Goal: Task Accomplishment & Management: Use online tool/utility

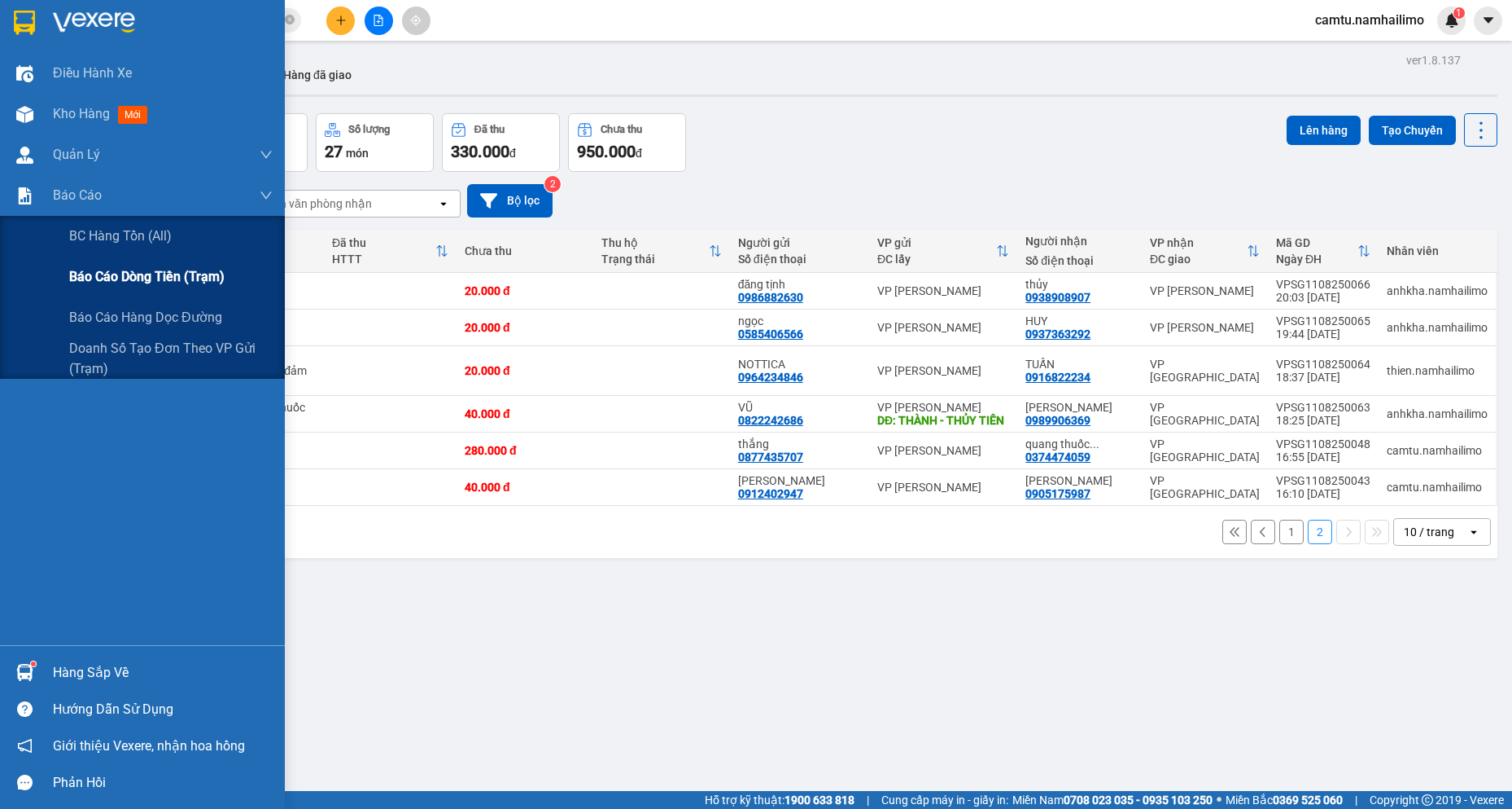
click at [86, 268] on span "Báo cáo dòng tiền (trạm)" at bounding box center [147, 276] width 156 height 20
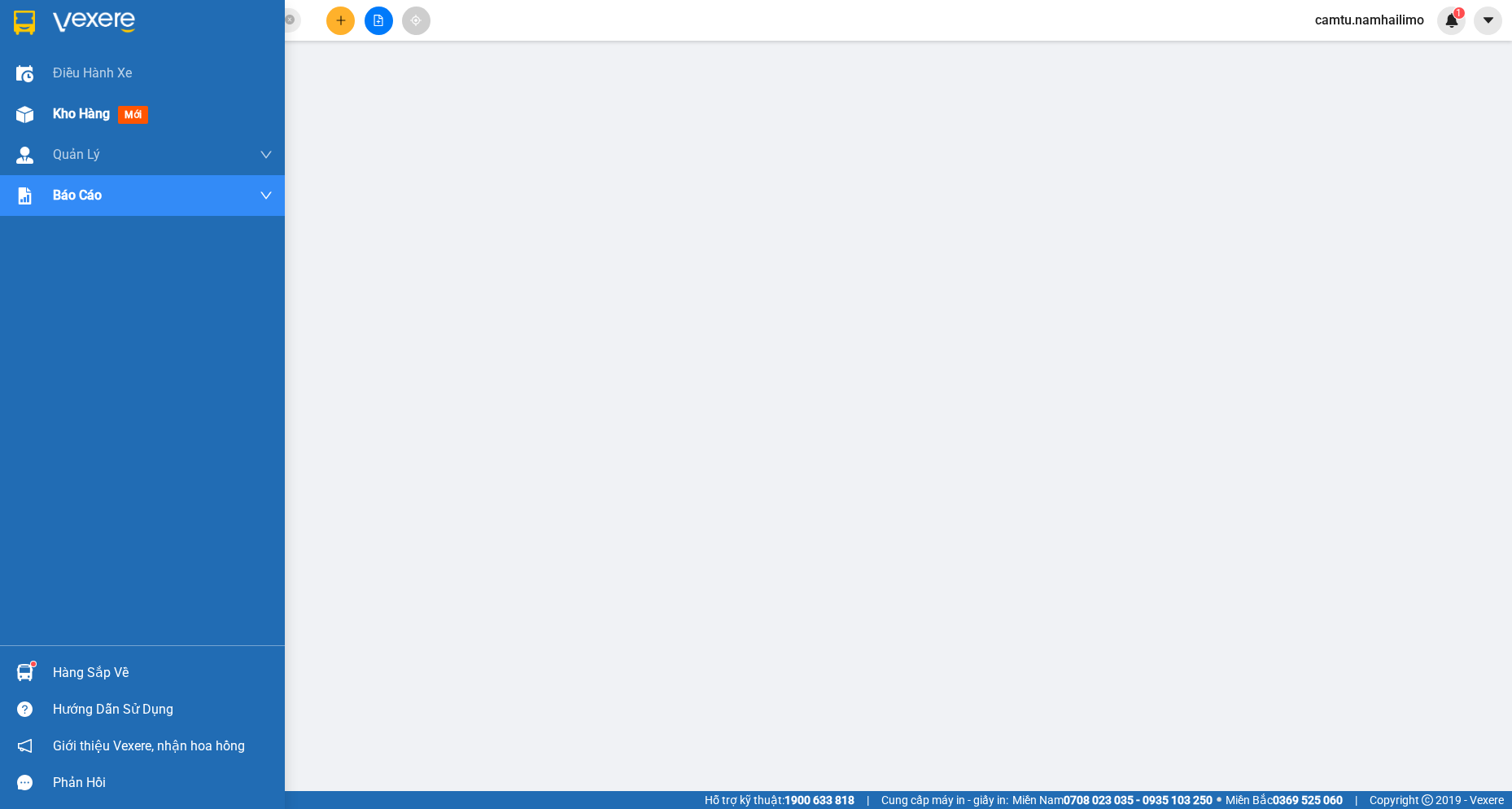
click at [72, 130] on div "Kho hàng mới" at bounding box center [162, 114] width 220 height 41
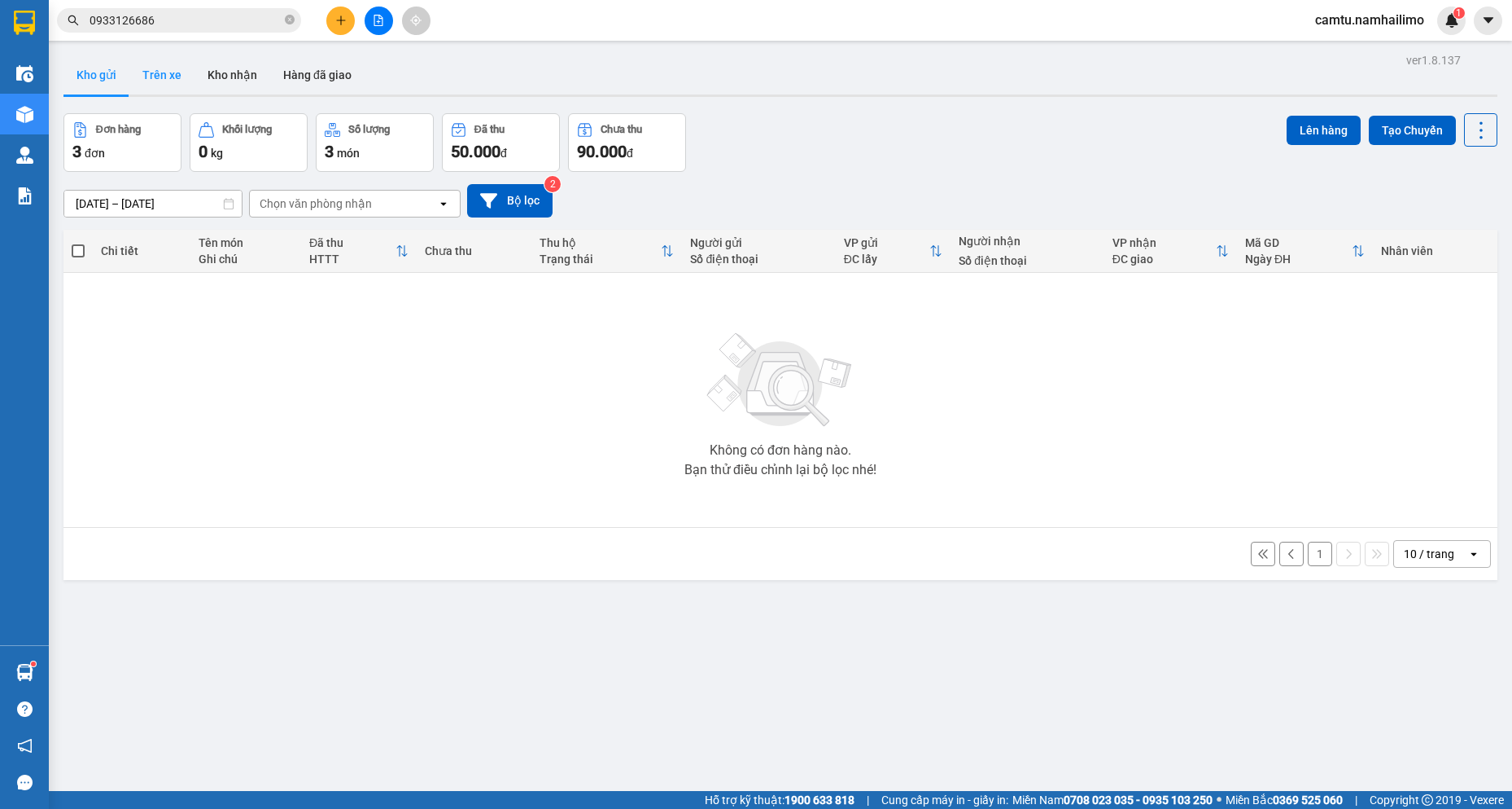
click at [150, 87] on button "Trên xe" at bounding box center [162, 75] width 65 height 39
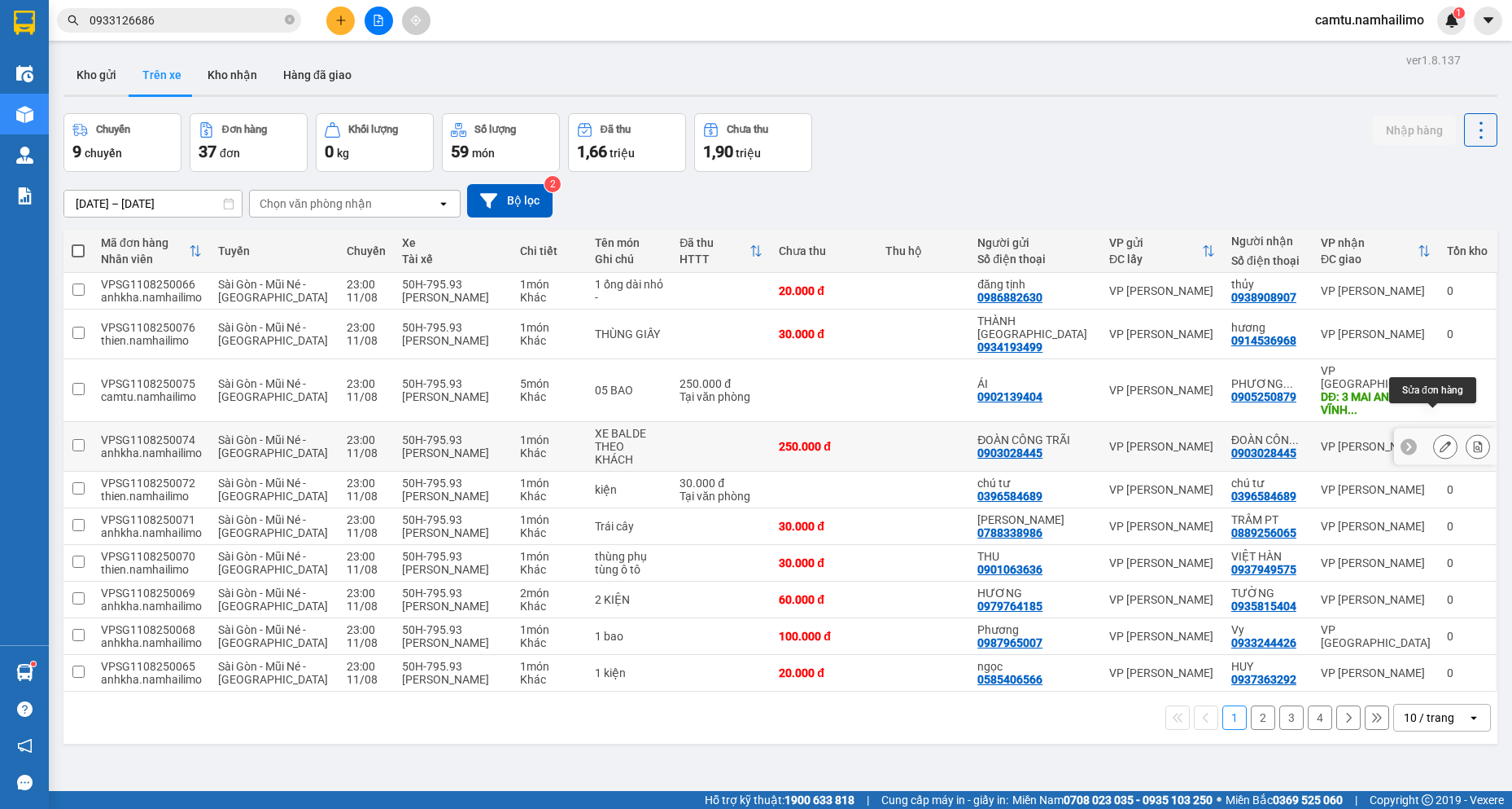
click at [1440, 441] on icon at bounding box center [1446, 447] width 12 height 12
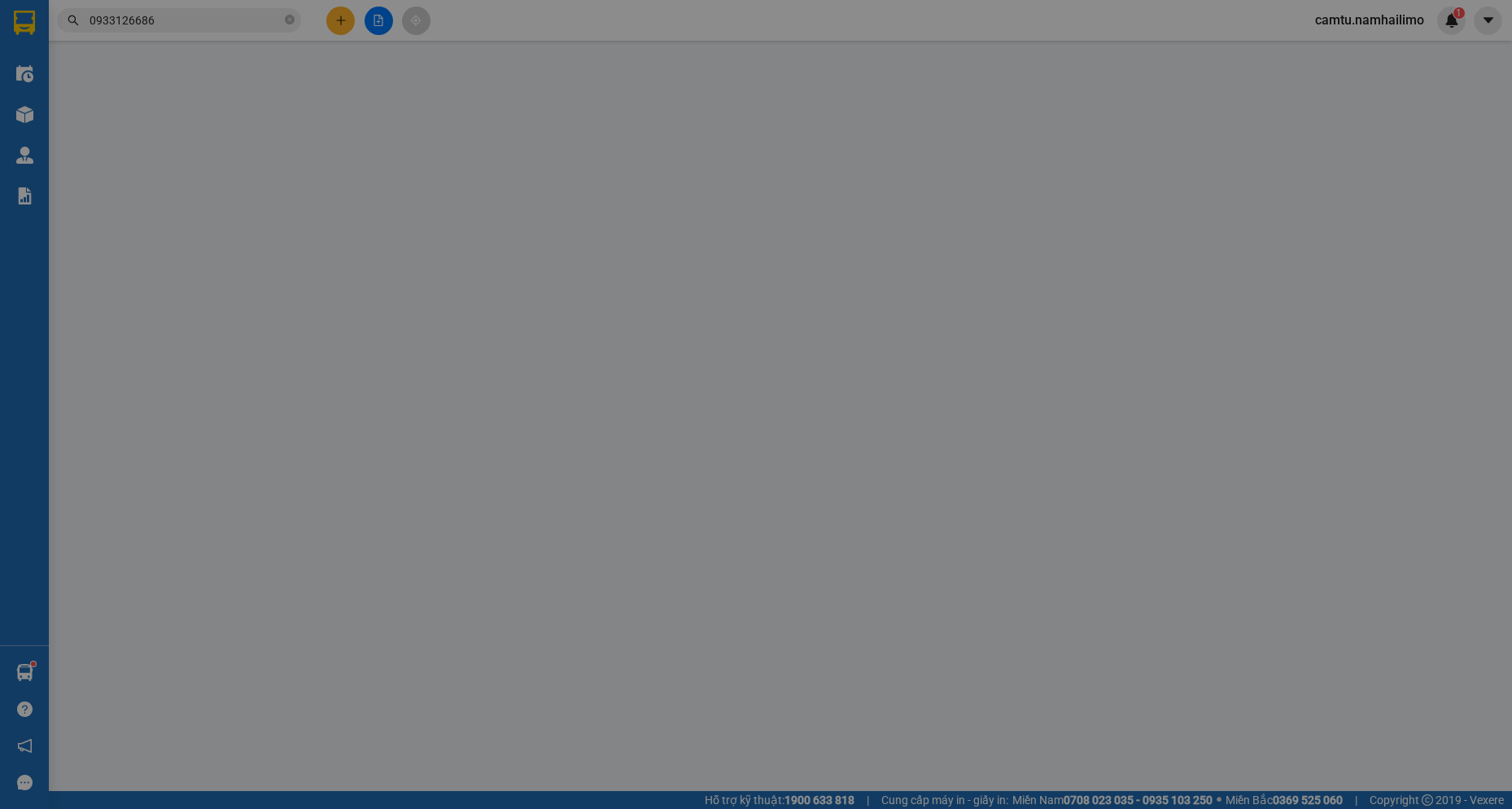
type input "0903028445"
type input "ĐOÀN CÔNG TRÃI"
type input "0903028445"
type input "ĐOÀN CÔNG TRÃI"
type input "250.000"
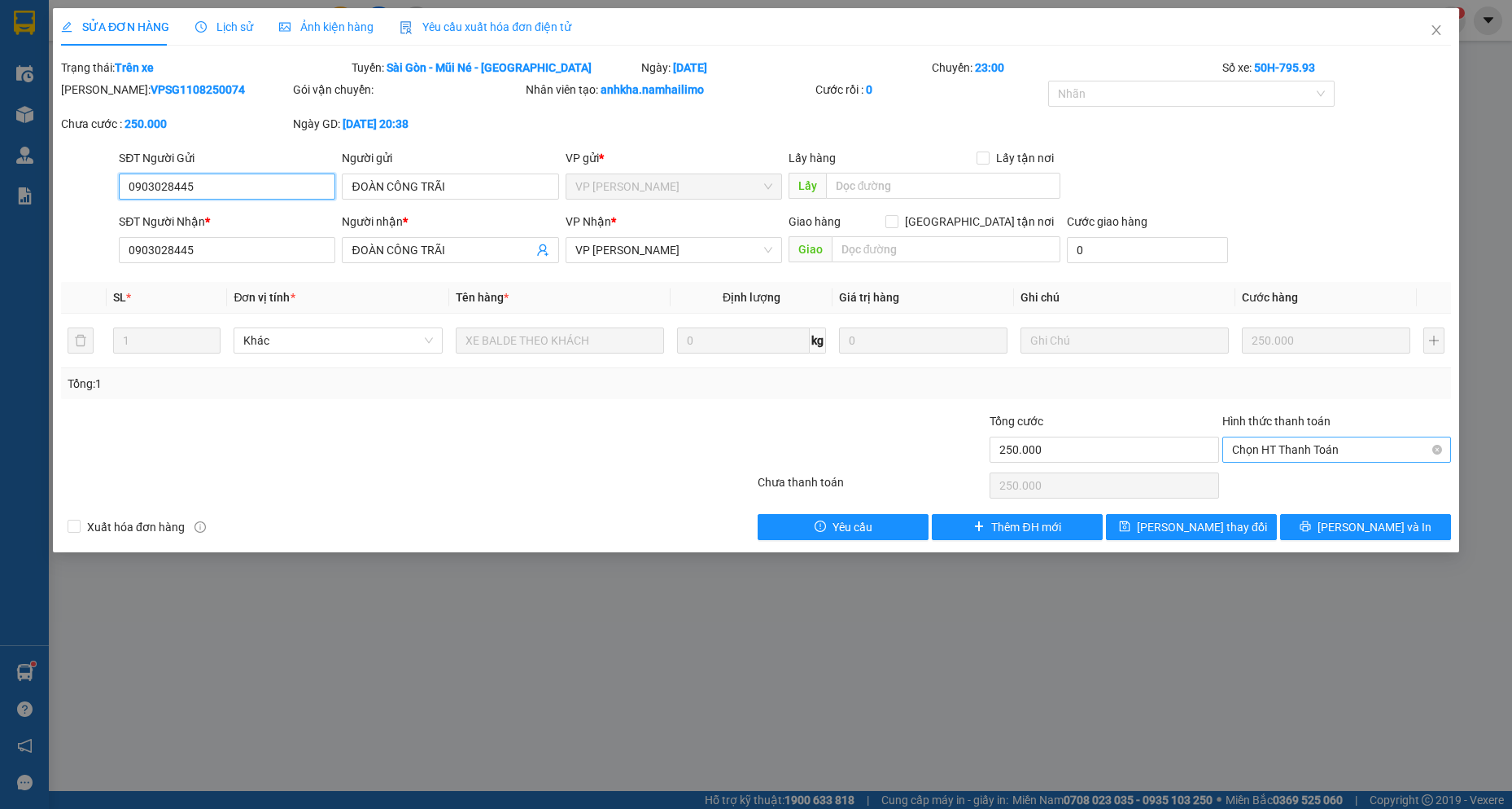
click at [1339, 443] on span "Chọn HT Thanh Toán" at bounding box center [1336, 449] width 209 height 24
click at [1329, 481] on div "Tại văn phòng" at bounding box center [1336, 482] width 209 height 18
type input "0"
click at [1322, 444] on span "Tại văn phòng" at bounding box center [1336, 449] width 209 height 24
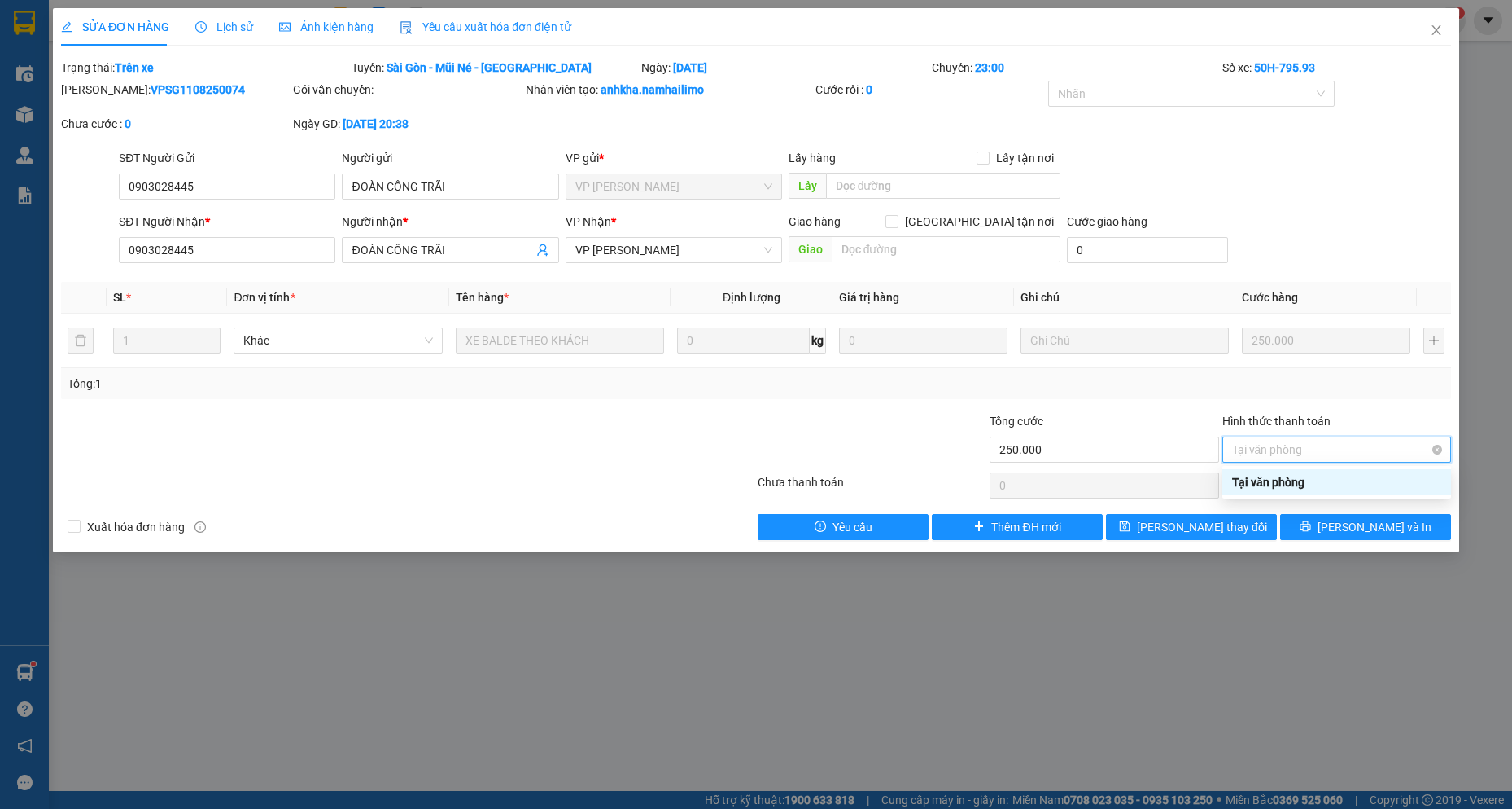
click at [1322, 444] on span "Tại văn phòng" at bounding box center [1336, 449] width 209 height 24
click at [1431, 36] on icon "close" at bounding box center [1436, 29] width 13 height 13
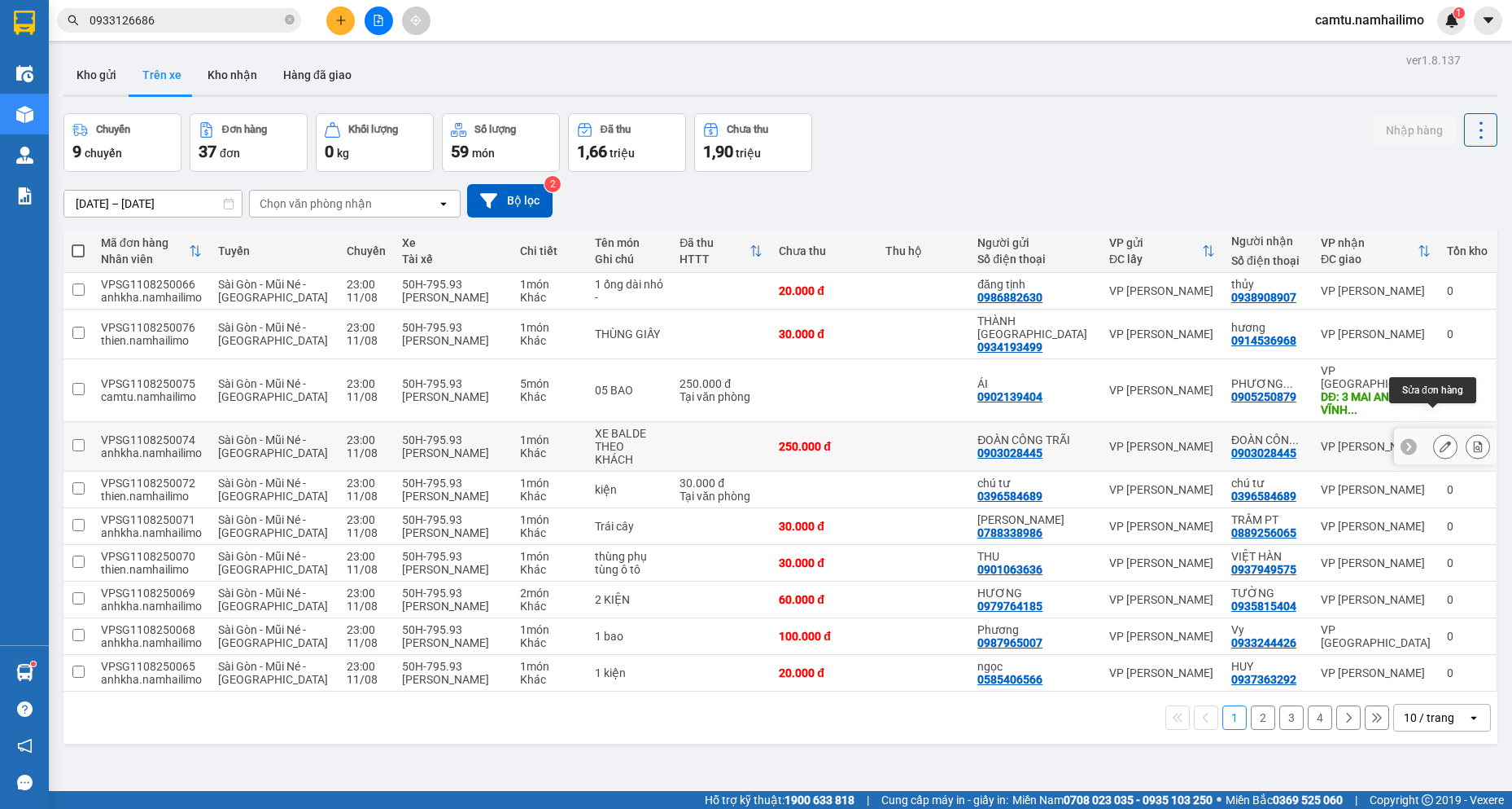
click at [1440, 441] on icon at bounding box center [1446, 447] width 12 height 12
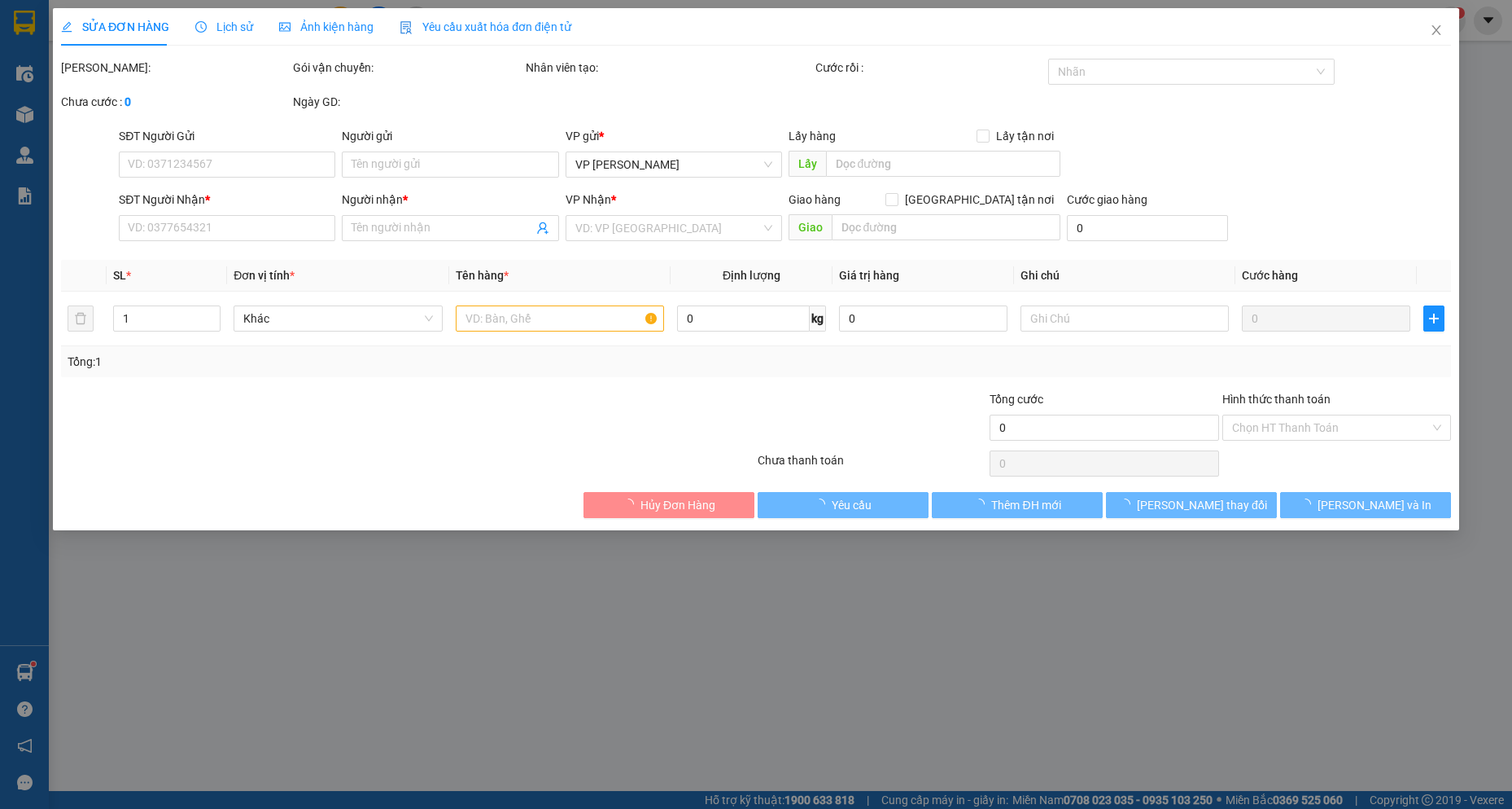
type input "0903028445"
type input "ĐOÀN CÔNG TRÃI"
type input "0903028445"
type input "ĐOÀN CÔNG TRÃI"
type input "250.000"
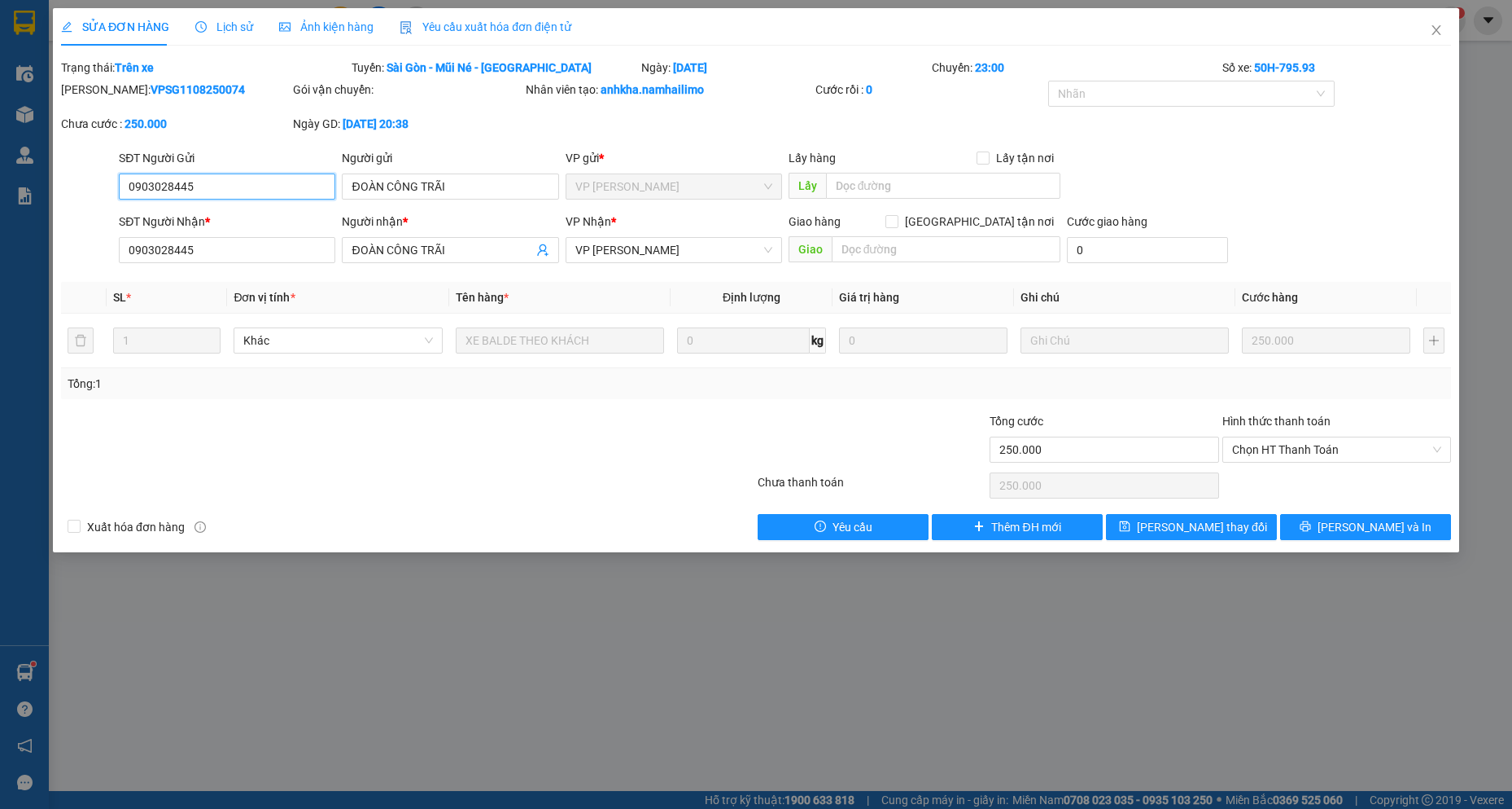
drag, startPoint x: 201, startPoint y: 190, endPoint x: 37, endPoint y: 188, distance: 164.0
click at [37, 188] on div "SỬA ĐƠN HÀNG Lịch sử Ảnh kiện hàng Yêu cầu xuất hóa đơn điện tử Total Paid Fee …" at bounding box center [756, 404] width 1512 height 809
click at [1342, 447] on span "Chọn HT Thanh Toán" at bounding box center [1336, 449] width 209 height 24
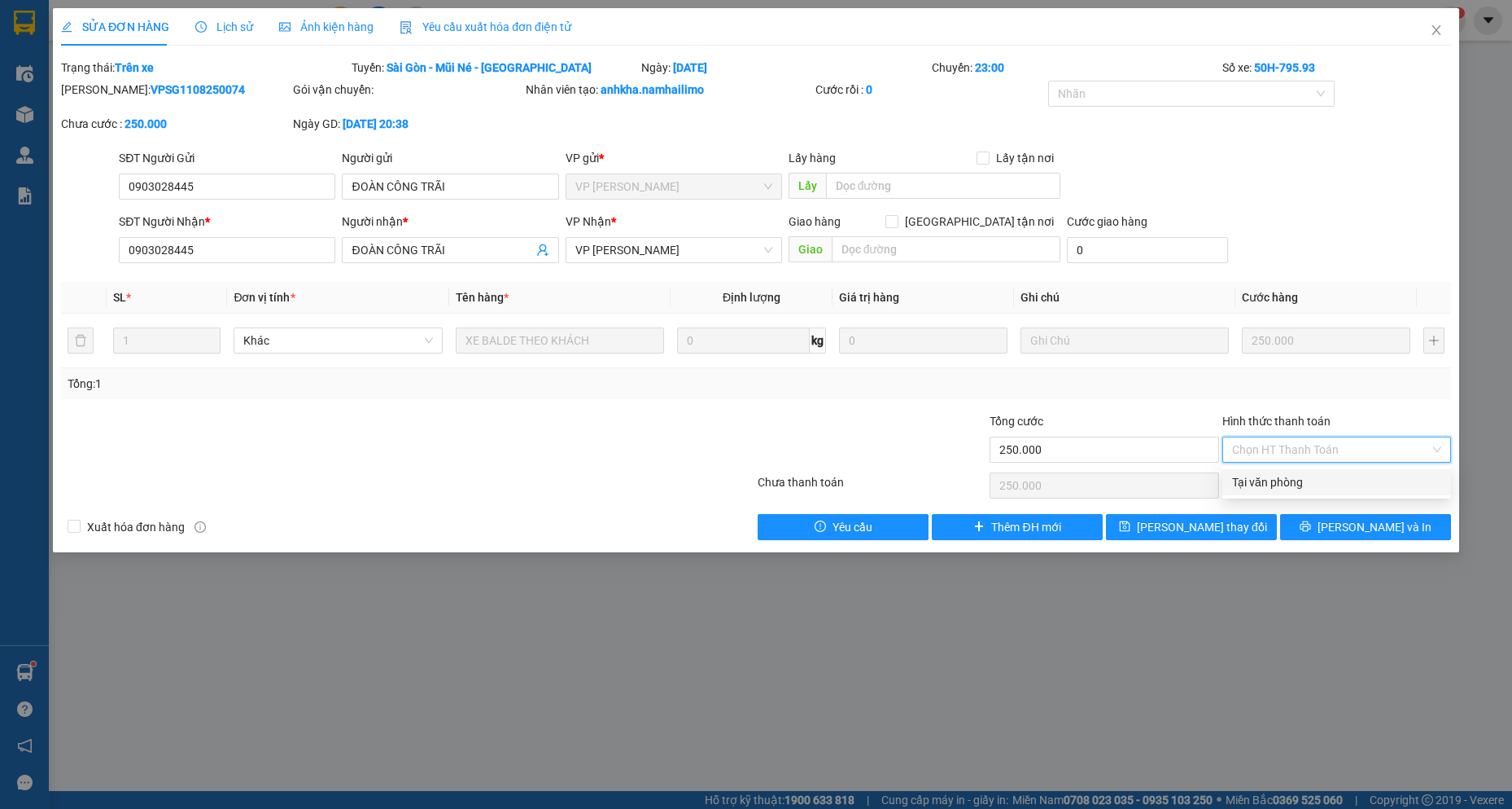
click at [1317, 478] on div "Tại văn phòng" at bounding box center [1336, 482] width 209 height 18
type input "0"
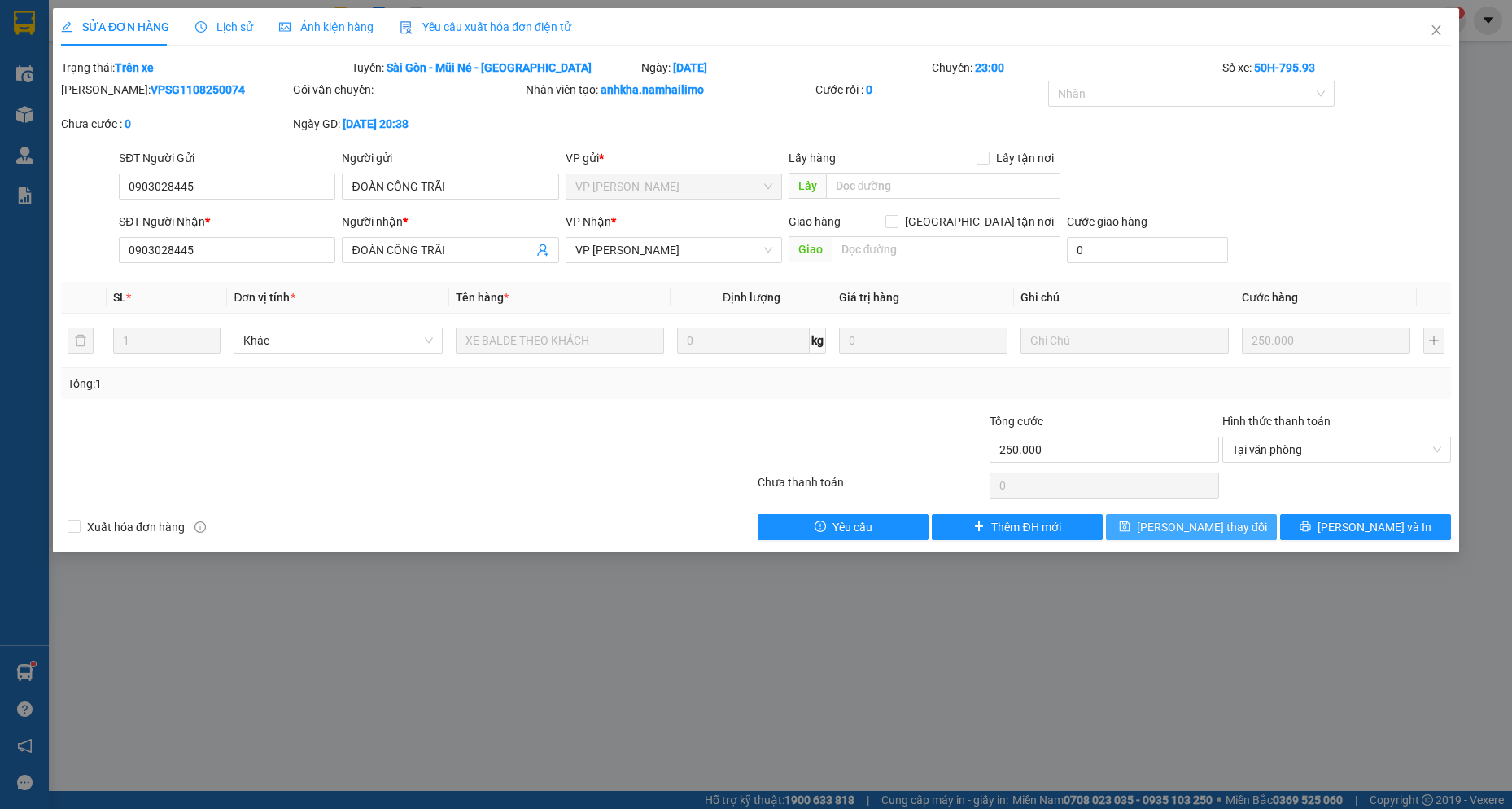
click at [1227, 531] on span "[PERSON_NAME] thay đổi" at bounding box center [1203, 527] width 130 height 18
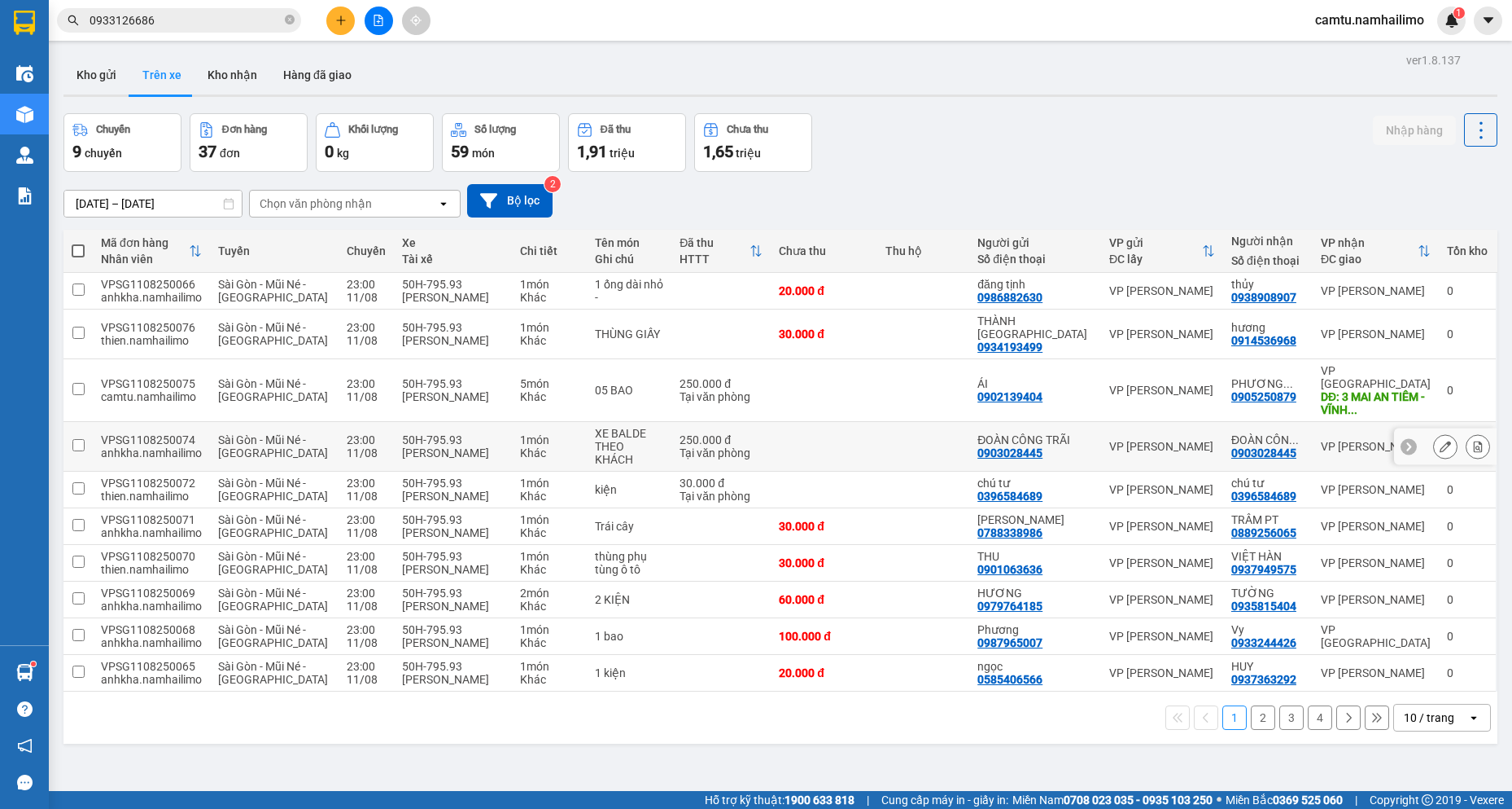
click at [1419, 428] on div at bounding box center [1445, 447] width 102 height 37
click at [1440, 441] on icon at bounding box center [1446, 447] width 12 height 12
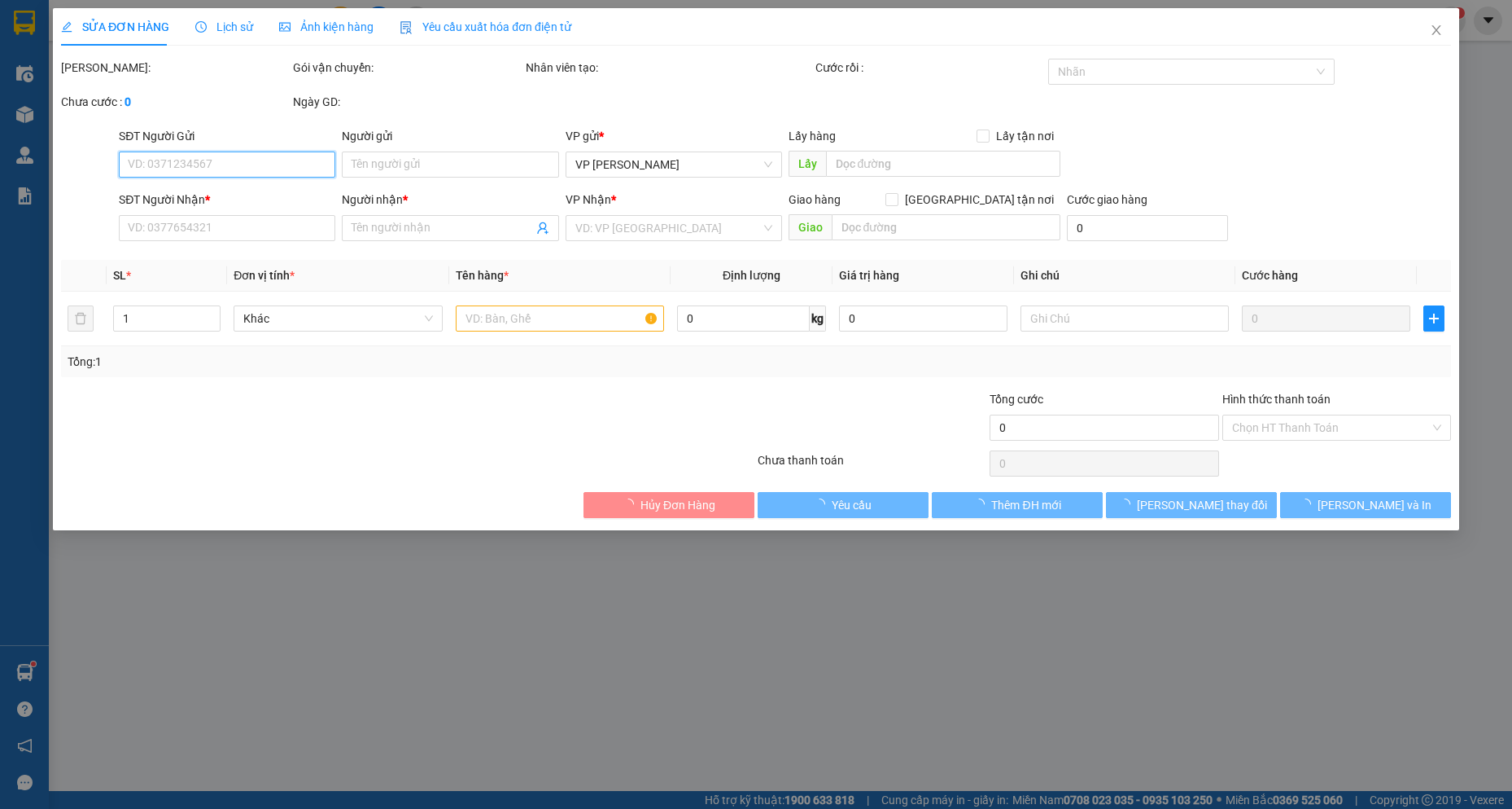
type input "0903028445"
type input "ĐOÀN CÔNG TRÃI"
type input "0903028445"
type input "ĐOÀN CÔNG TRÃI"
type input "250.000"
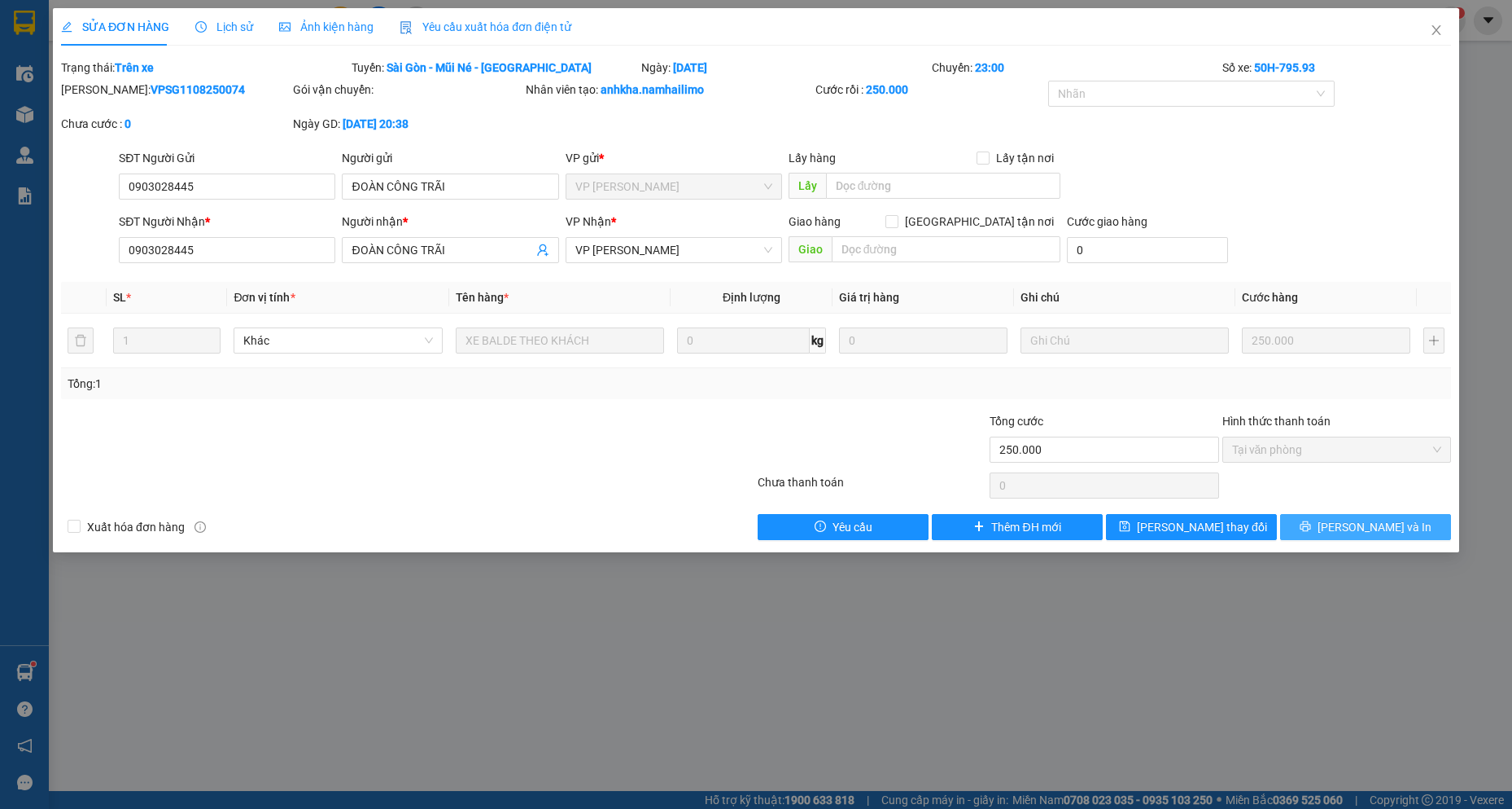
click at [1312, 535] on button "[PERSON_NAME] và In" at bounding box center [1366, 527] width 171 height 26
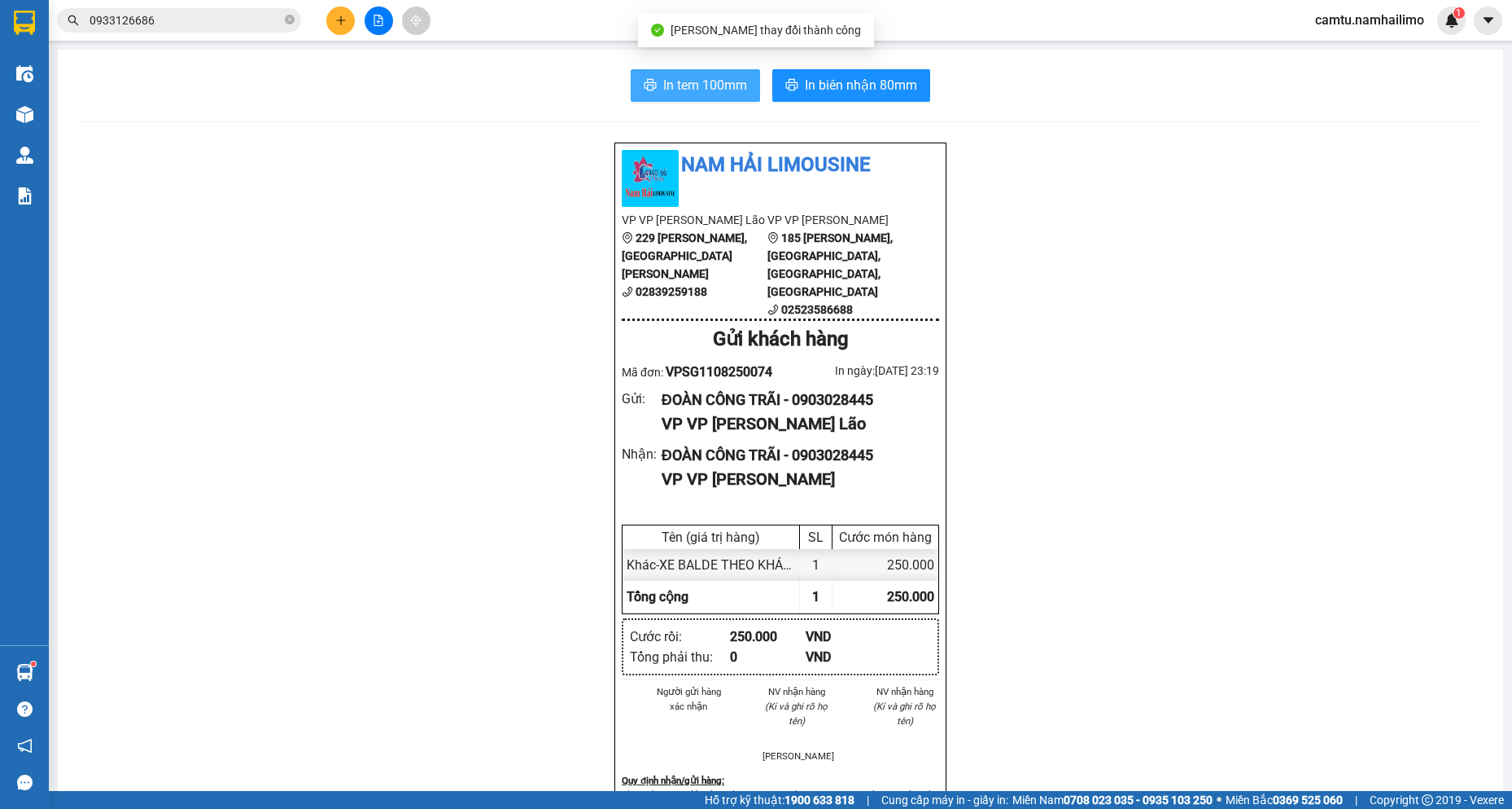
click at [716, 84] on span "In tem 100mm" at bounding box center [705, 85] width 84 height 20
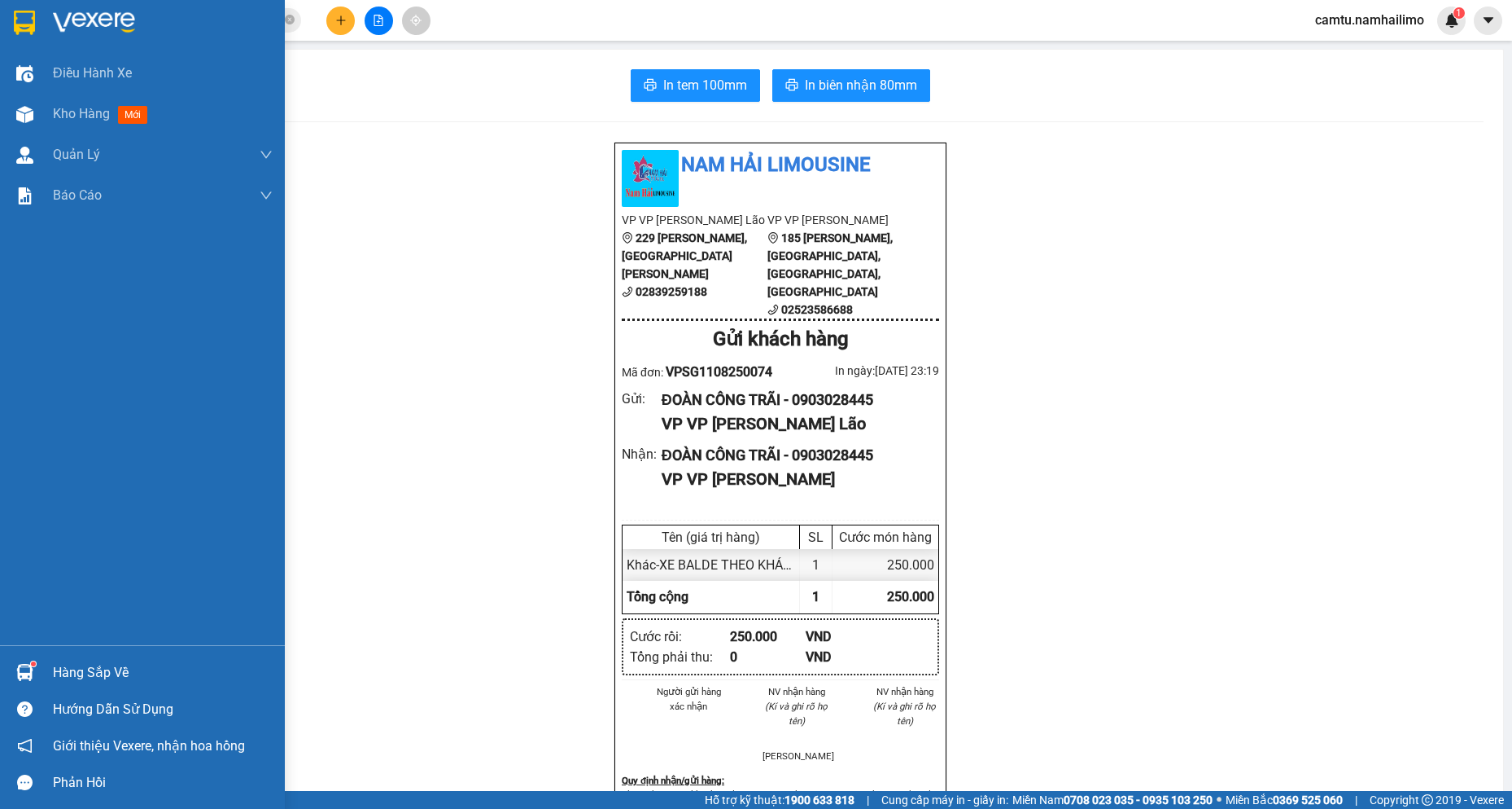
click at [14, 673] on div at bounding box center [24, 672] width 28 height 28
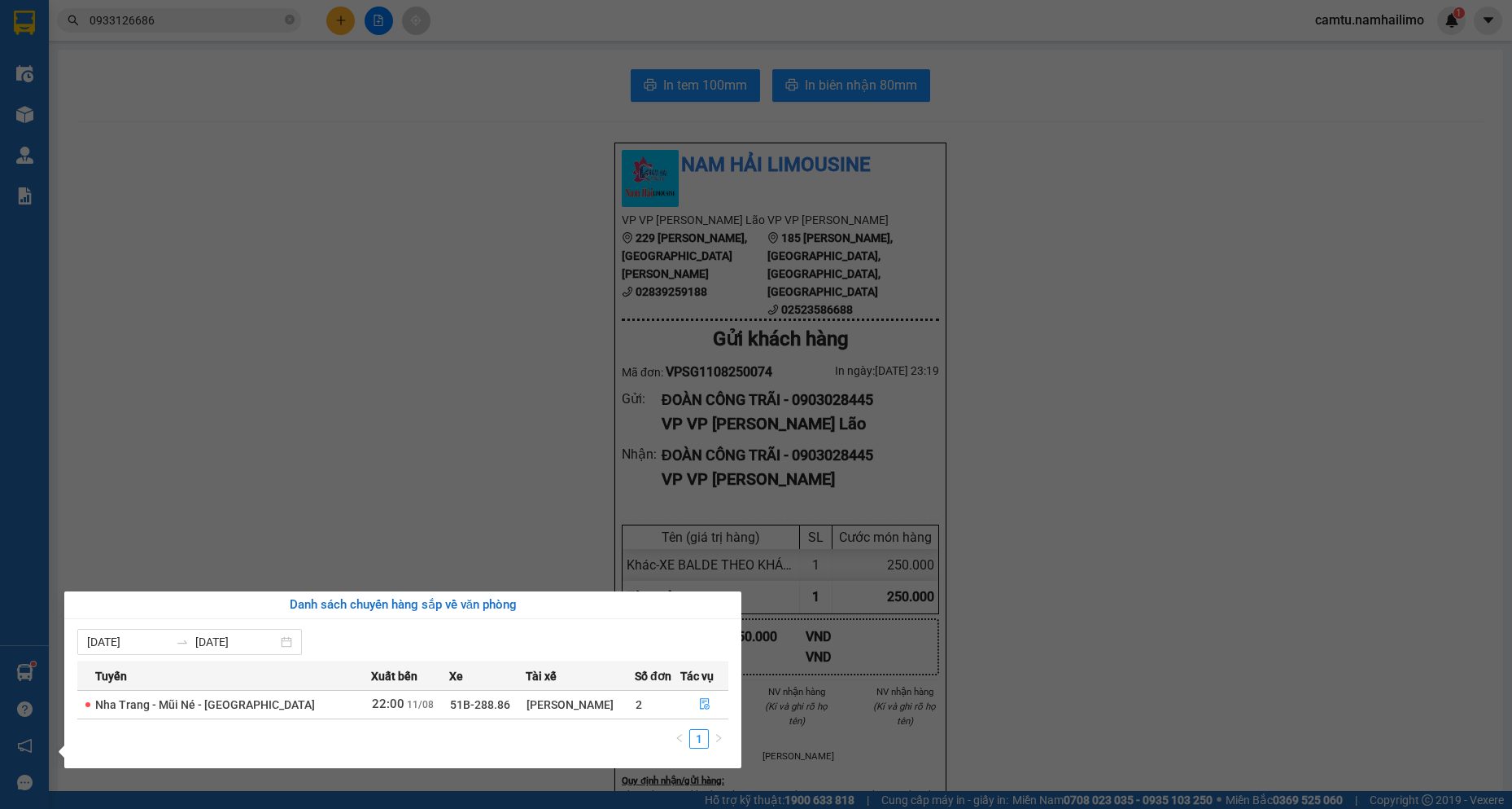
click at [395, 505] on section "Kết quả tìm kiếm ( 8 ) Bộ lọc Mã ĐH Trạng thái Món hàng Tổng cước Chưa cước Ngư…" at bounding box center [756, 404] width 1512 height 809
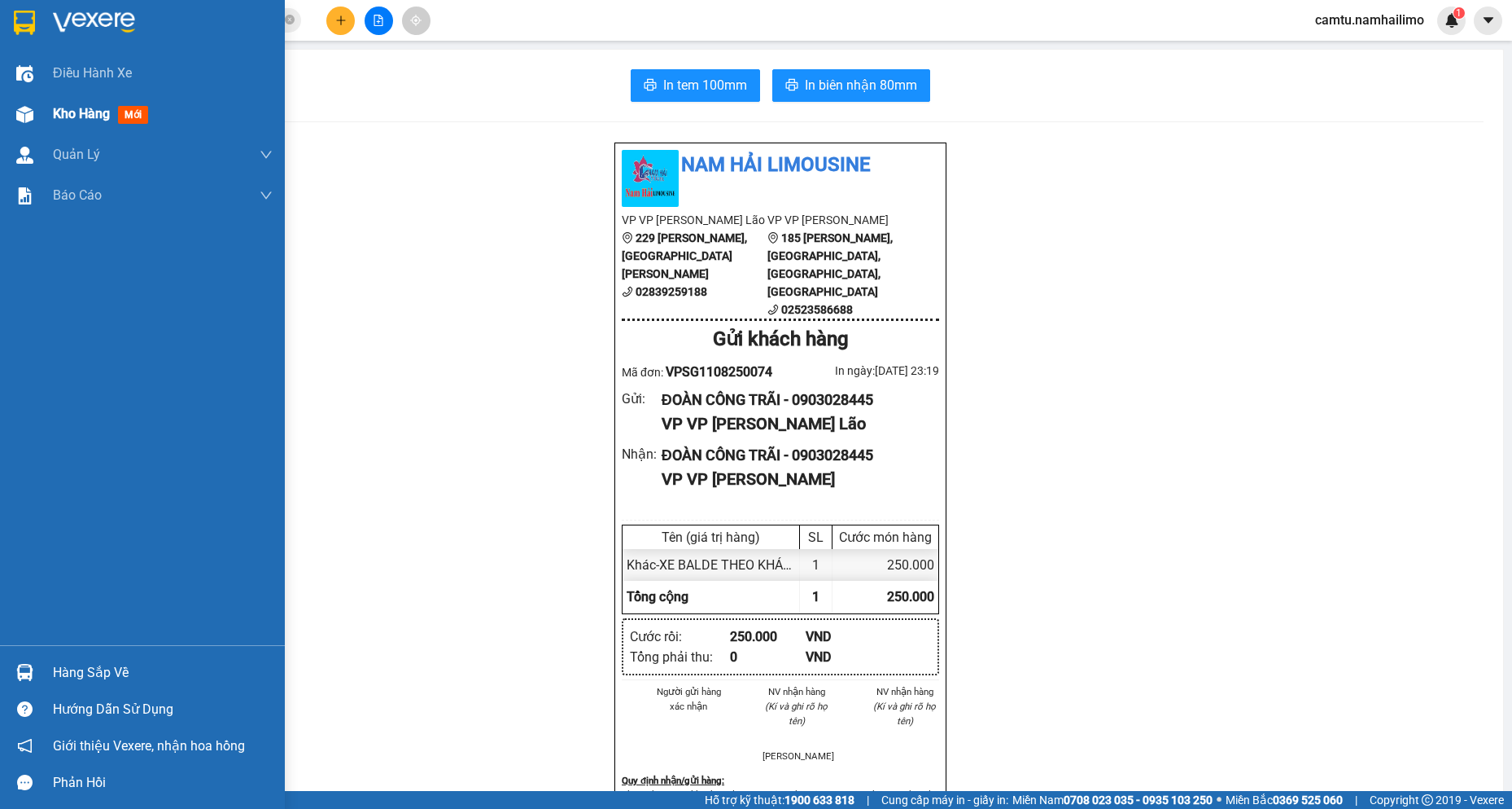
click at [41, 121] on div "Kho hàng mới" at bounding box center [142, 114] width 285 height 41
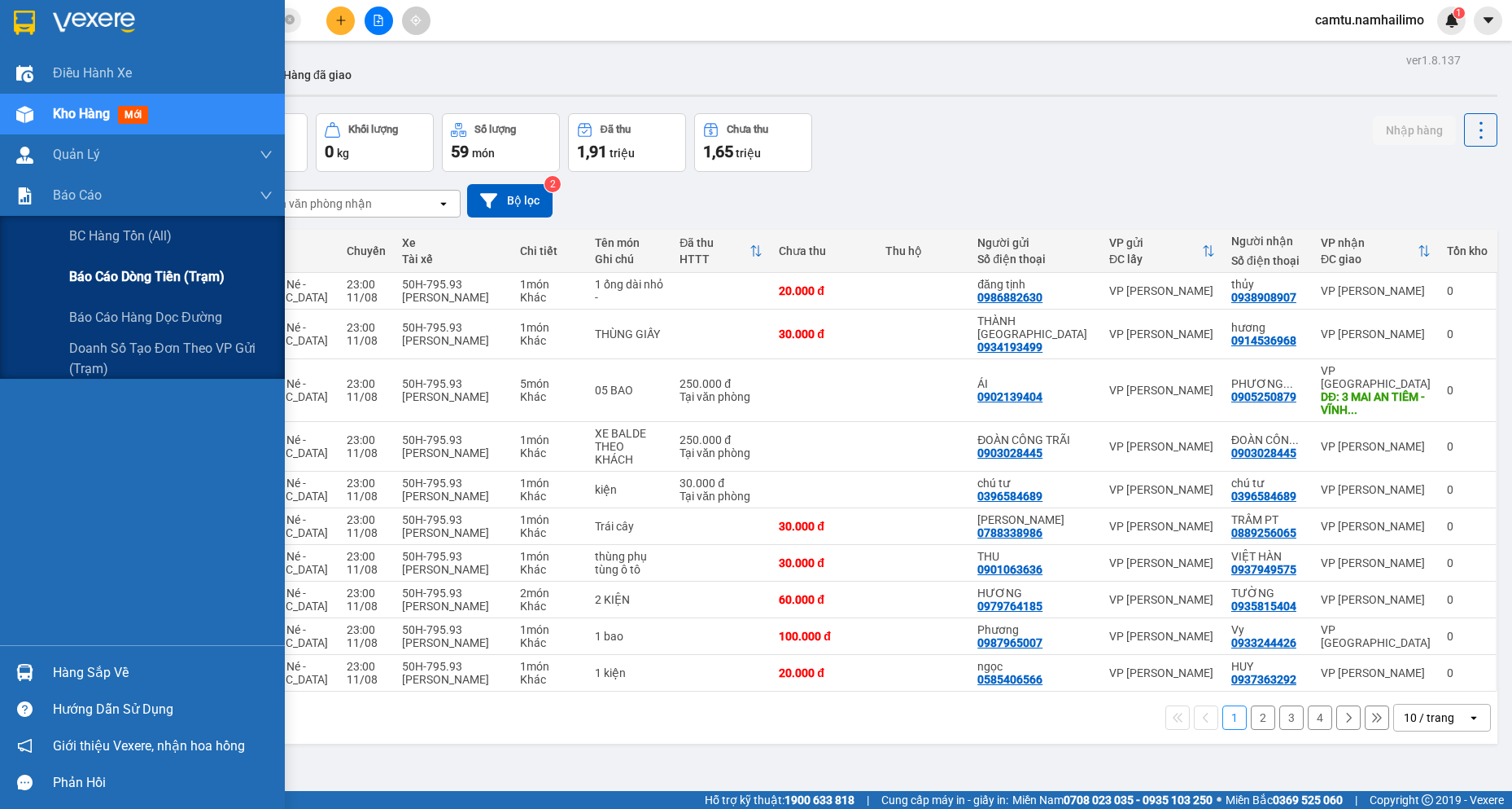
click at [118, 275] on span "Báo cáo dòng tiền (trạm)" at bounding box center [147, 276] width 156 height 20
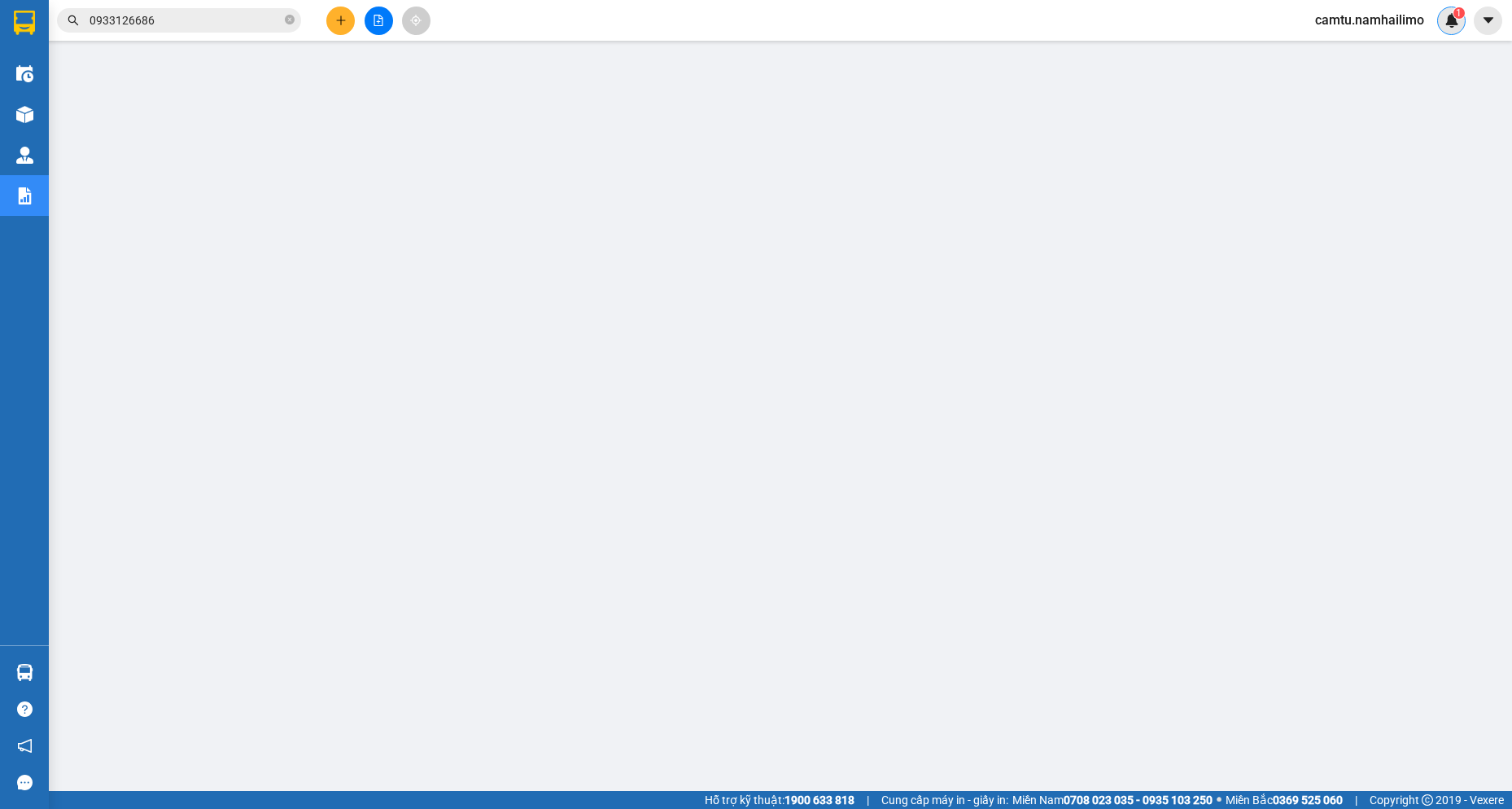
click at [1457, 18] on span "1" at bounding box center [1458, 14] width 6 height 12
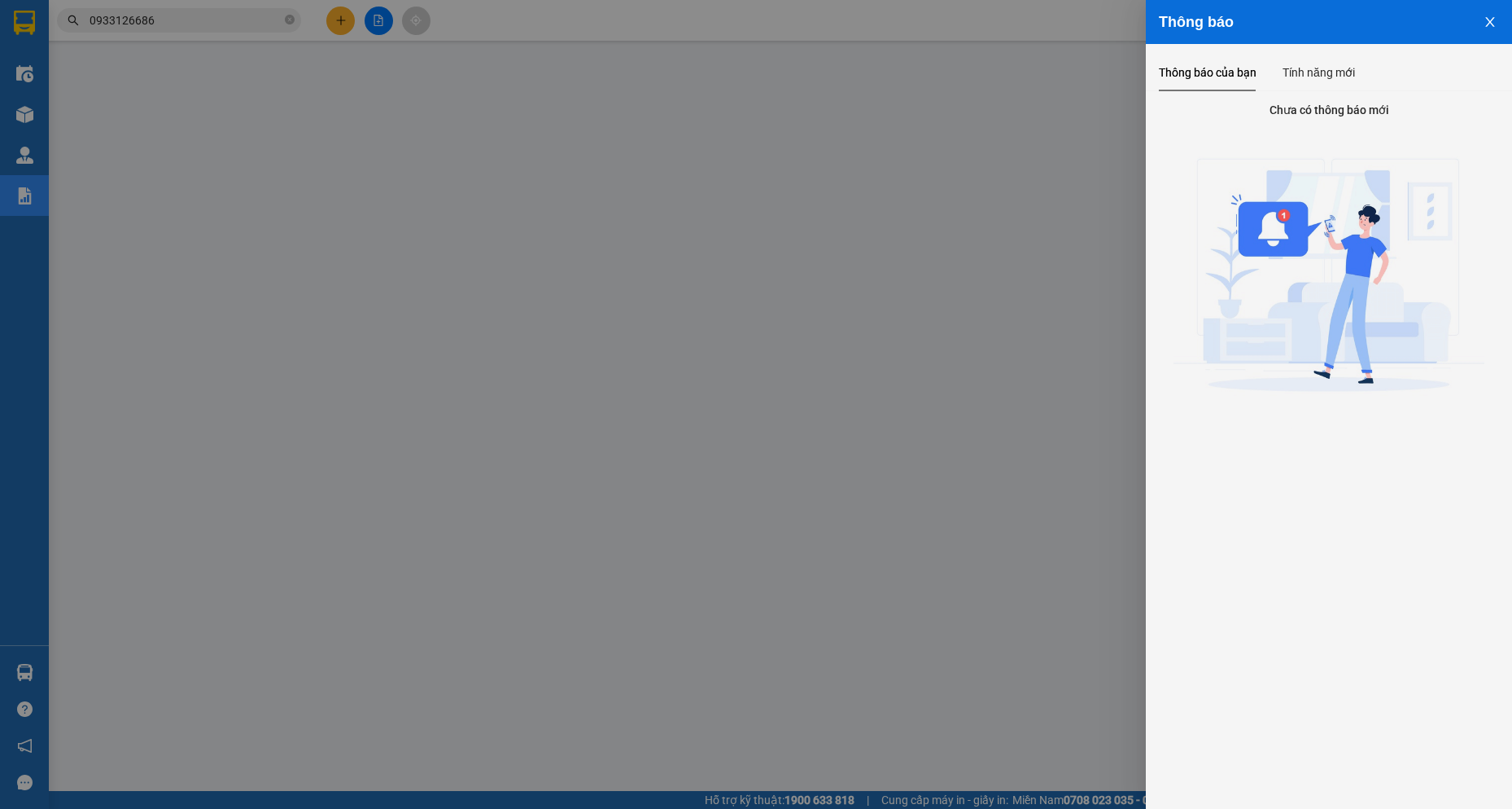
click at [1106, 239] on div at bounding box center [756, 404] width 1512 height 809
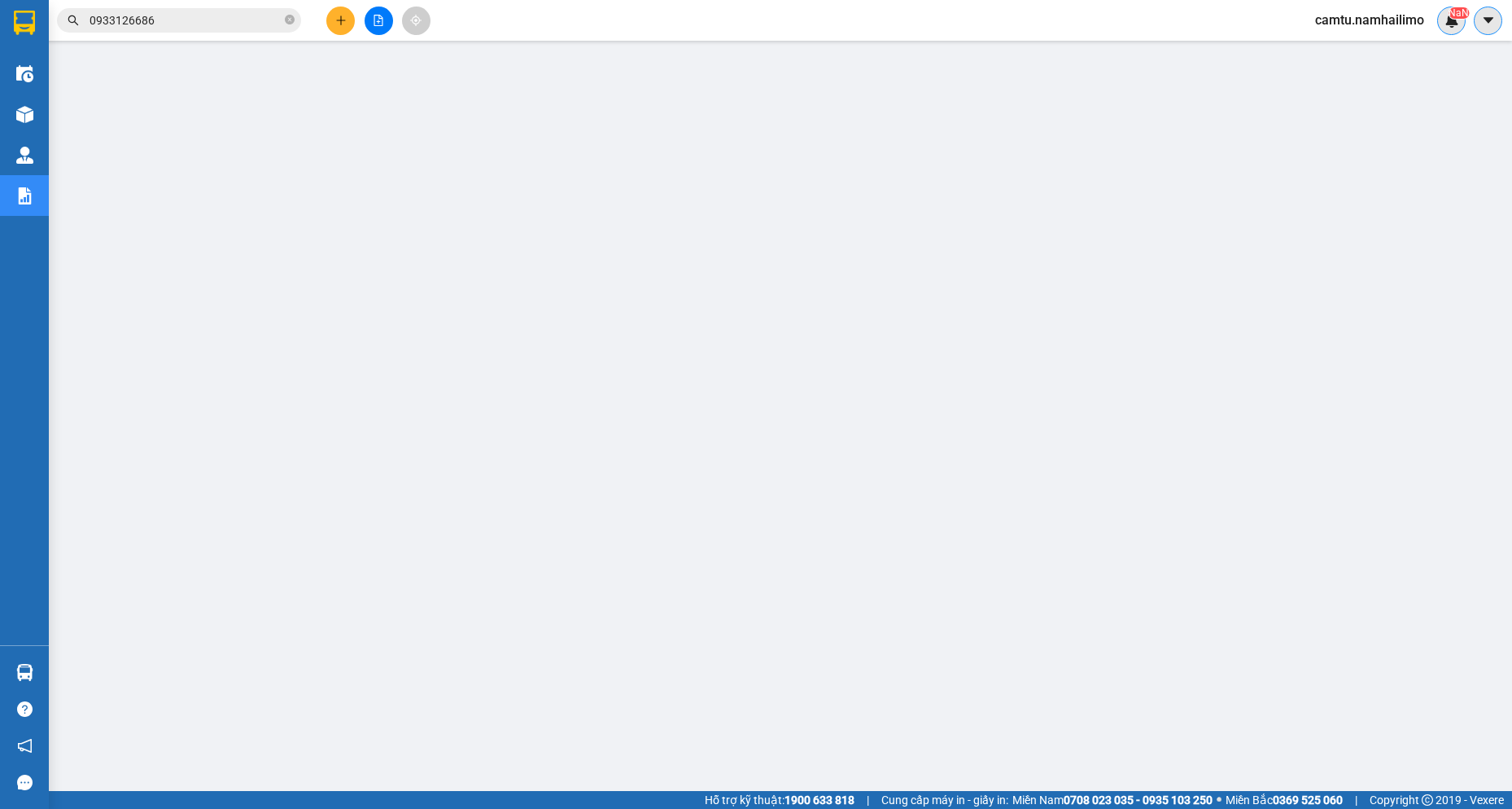
click at [1487, 9] on button at bounding box center [1488, 20] width 28 height 28
click at [1351, 20] on span "camtu.namhailimo" at bounding box center [1369, 19] width 135 height 20
click at [1350, 47] on span "Đăng xuất" at bounding box center [1377, 51] width 100 height 18
